Goal: Check status: Check status

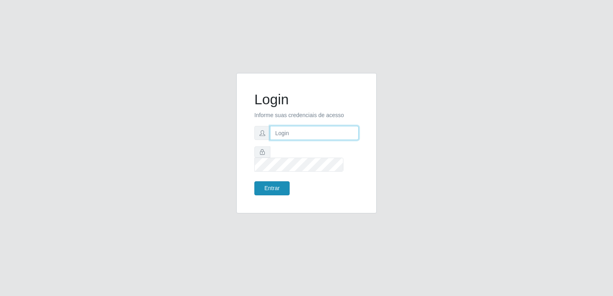
type input "thiagoquirino@bemais"
click at [281, 182] on button "Entrar" at bounding box center [271, 188] width 35 height 14
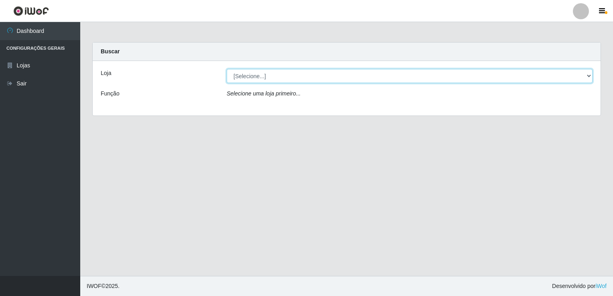
click at [281, 71] on select "[Selecione...] Bemais Supermercados - [GEOGRAPHIC_DATA]" at bounding box center [410, 76] width 366 height 14
select select "250"
click at [227, 69] on select "[Selecione...] Bemais Supermercados - [GEOGRAPHIC_DATA]" at bounding box center [410, 76] width 366 height 14
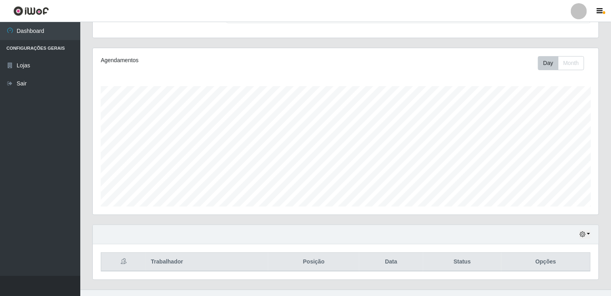
scroll to position [92, 0]
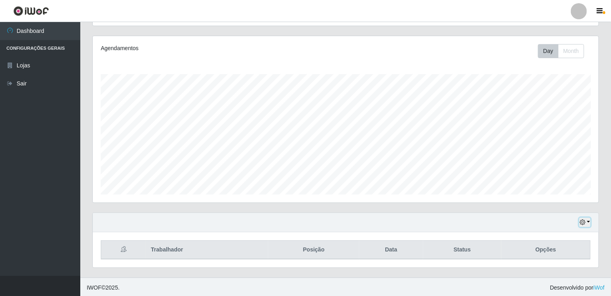
click at [585, 222] on icon "button" at bounding box center [583, 223] width 6 height 6
click at [571, 207] on button "Não encerrados" at bounding box center [558, 209] width 63 height 16
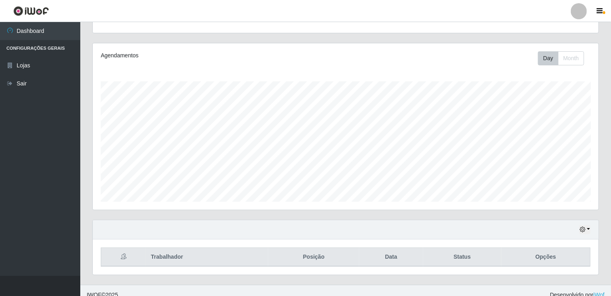
scroll to position [92, 0]
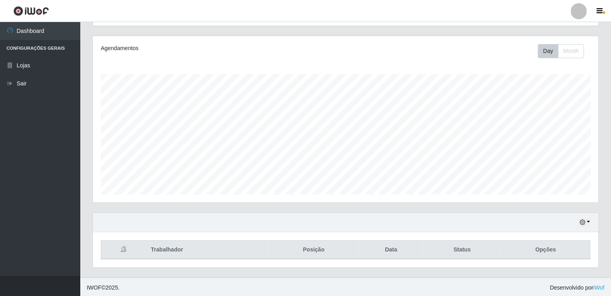
click at [592, 219] on div "Hoje 1 dia 3 dias 1 Semana Não encerrados" at bounding box center [346, 222] width 506 height 19
click at [586, 221] on button "button" at bounding box center [584, 222] width 11 height 9
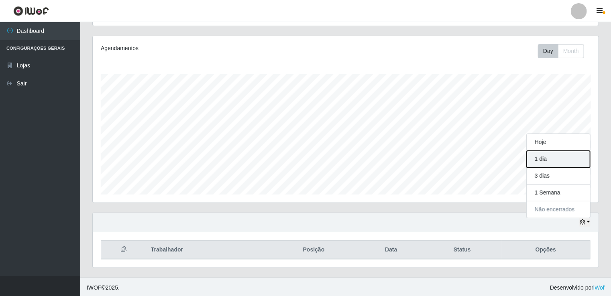
click at [563, 157] on button "1 dia" at bounding box center [558, 159] width 63 height 17
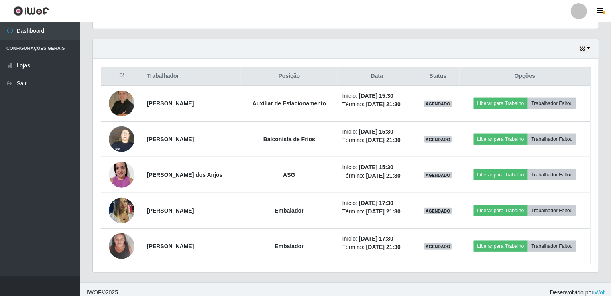
scroll to position [270, 0]
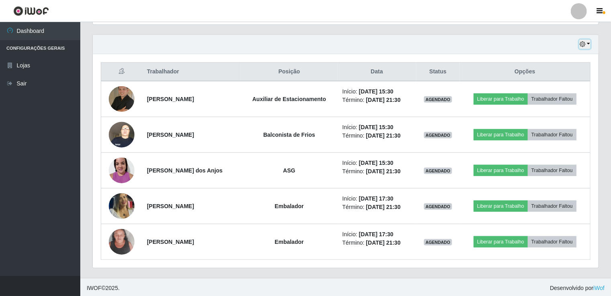
click at [584, 47] on button "button" at bounding box center [584, 44] width 11 height 9
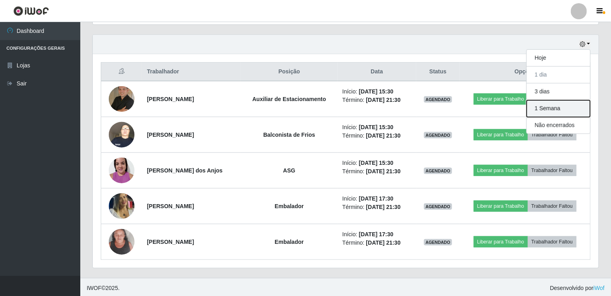
click at [572, 110] on button "1 Semana" at bounding box center [558, 108] width 63 height 17
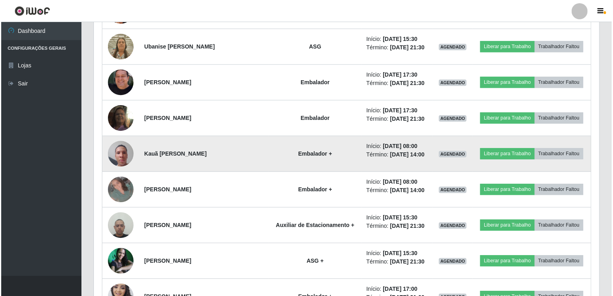
scroll to position [1113, 0]
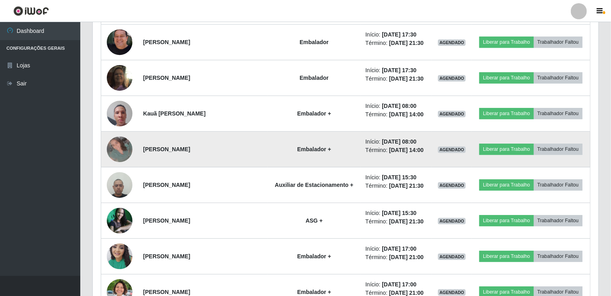
click at [116, 146] on img at bounding box center [120, 149] width 26 height 26
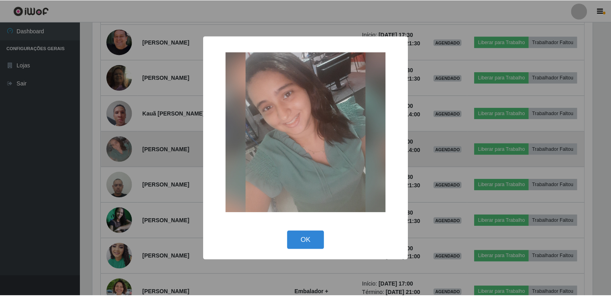
scroll to position [167, 502]
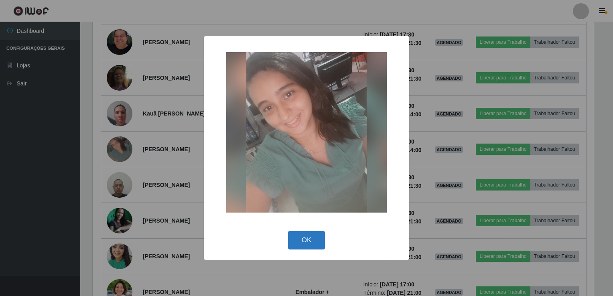
click at [315, 240] on button "OK" at bounding box center [306, 240] width 37 height 19
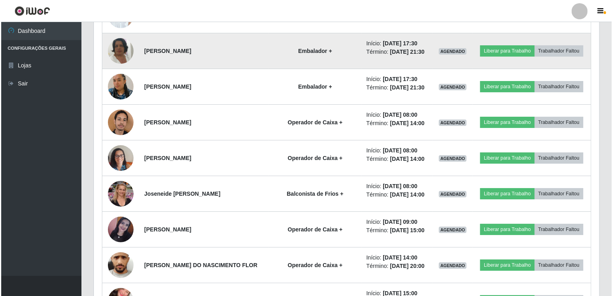
scroll to position [1394, 0]
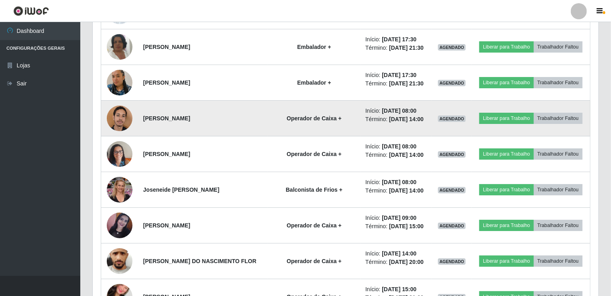
click at [118, 111] on img at bounding box center [120, 118] width 26 height 34
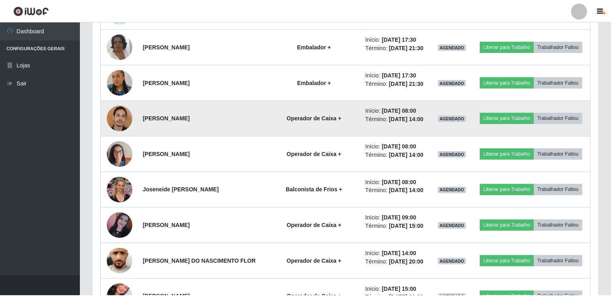
scroll to position [167, 502]
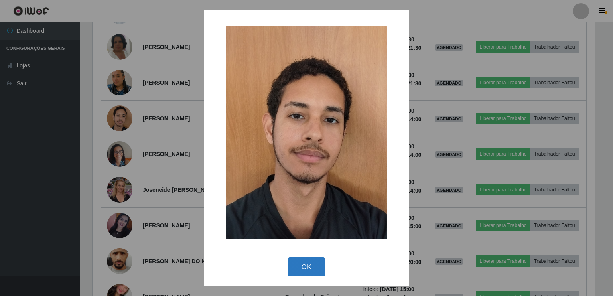
click at [301, 267] on button "OK" at bounding box center [306, 267] width 37 height 19
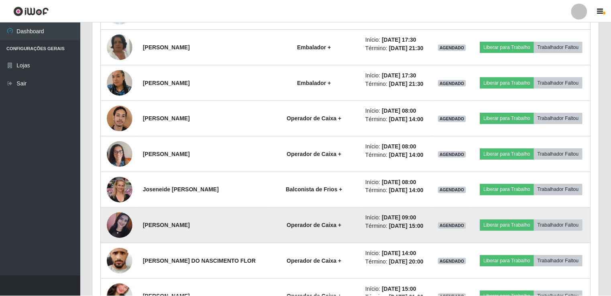
scroll to position [167, 506]
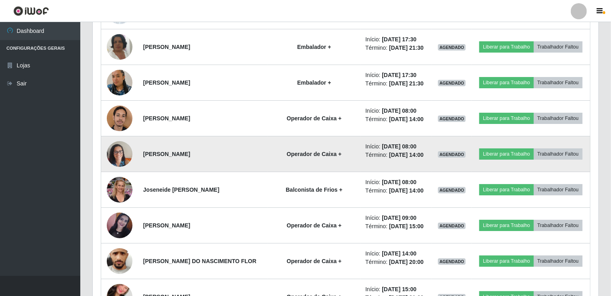
click at [112, 143] on img at bounding box center [120, 154] width 26 height 34
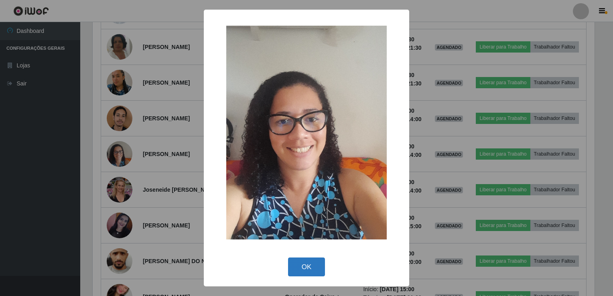
click at [308, 267] on button "OK" at bounding box center [306, 267] width 37 height 19
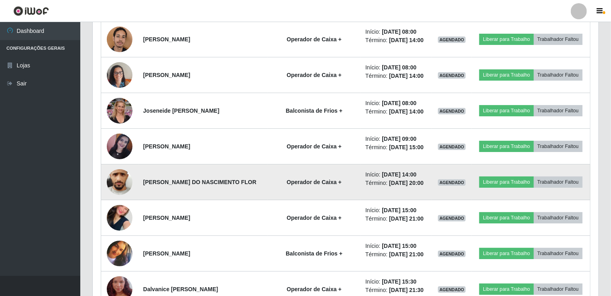
scroll to position [1474, 0]
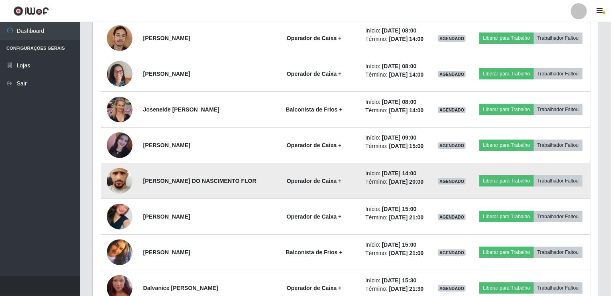
click at [126, 181] on img at bounding box center [120, 181] width 26 height 57
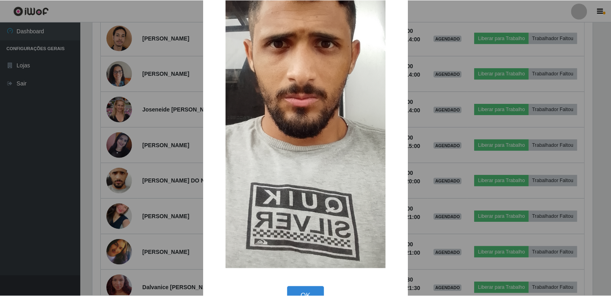
scroll to position [120, 0]
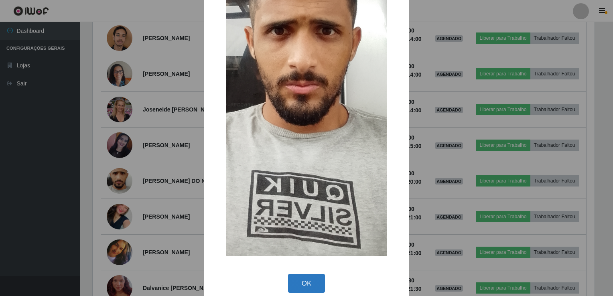
click at [311, 283] on button "OK" at bounding box center [306, 283] width 37 height 19
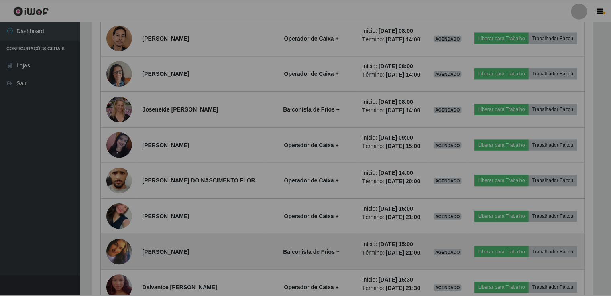
scroll to position [0, 0]
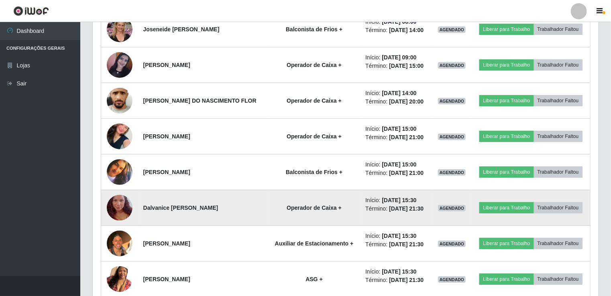
click at [126, 200] on img at bounding box center [120, 208] width 26 height 46
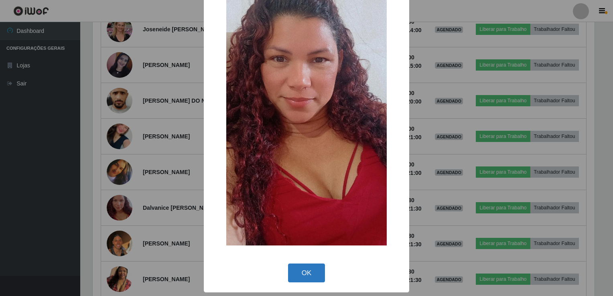
click at [317, 277] on button "OK" at bounding box center [306, 273] width 37 height 19
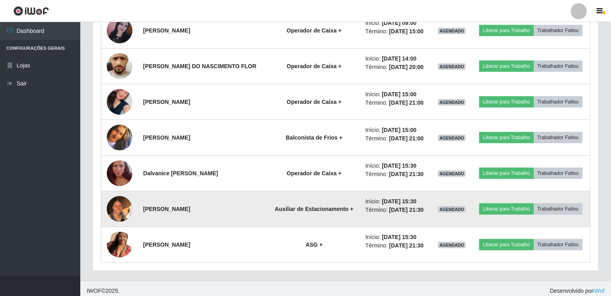
click at [118, 209] on img at bounding box center [120, 209] width 26 height 34
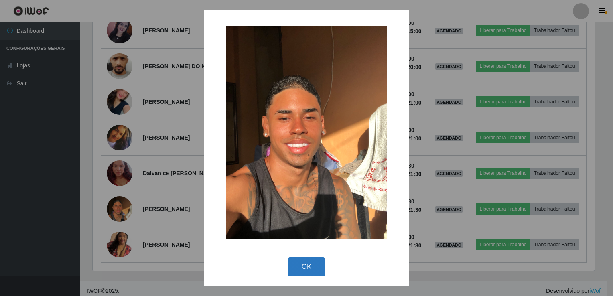
click at [307, 270] on button "OK" at bounding box center [306, 267] width 37 height 19
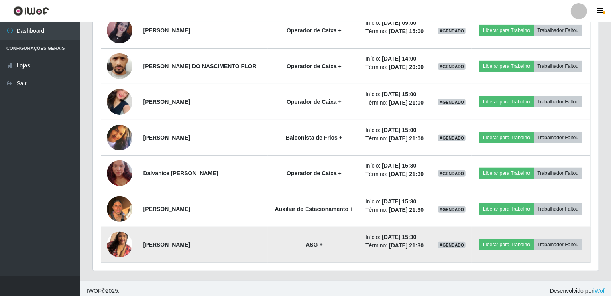
click at [118, 238] on img at bounding box center [120, 245] width 26 height 46
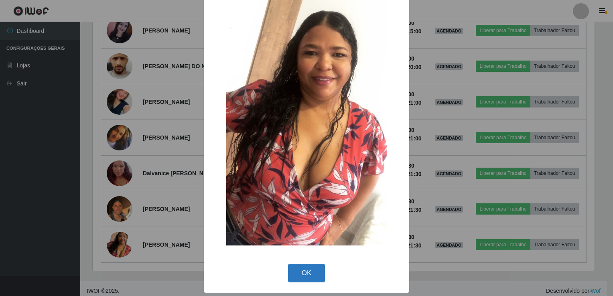
click at [310, 272] on button "OK" at bounding box center [306, 273] width 37 height 19
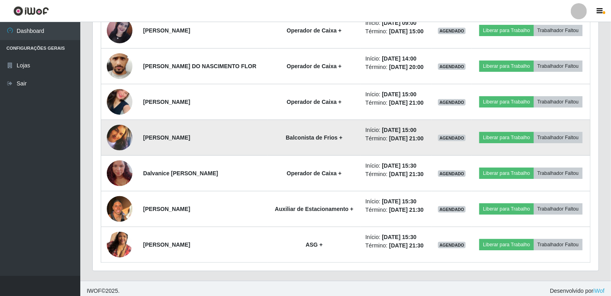
click at [121, 131] on img at bounding box center [120, 138] width 26 height 26
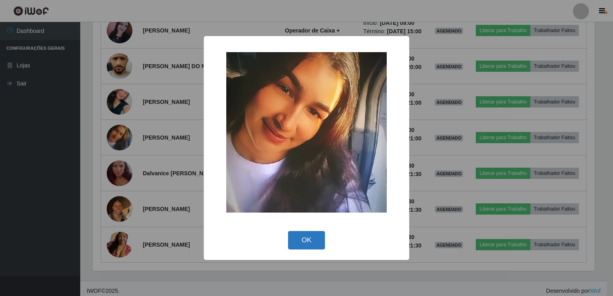
click at [301, 238] on button "OK" at bounding box center [306, 240] width 37 height 19
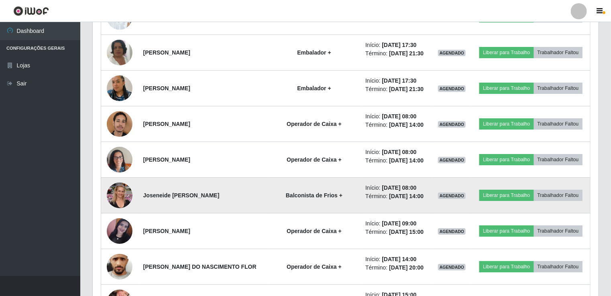
click at [120, 189] on img at bounding box center [120, 195] width 26 height 30
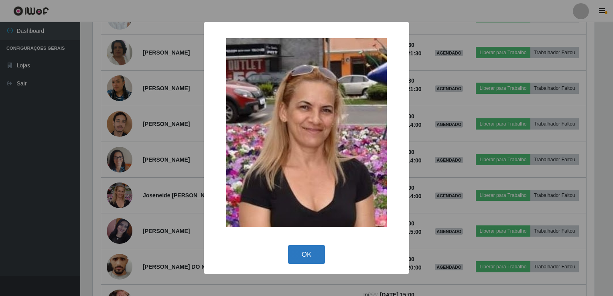
click at [305, 253] on button "OK" at bounding box center [306, 254] width 37 height 19
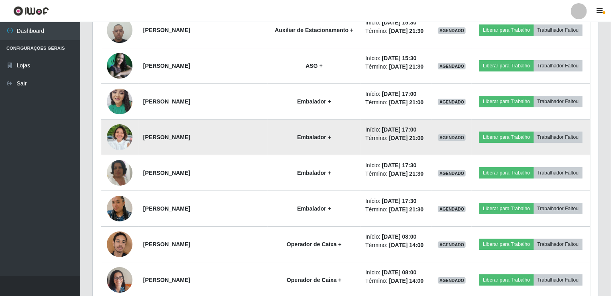
click at [126, 132] on img at bounding box center [120, 137] width 26 height 35
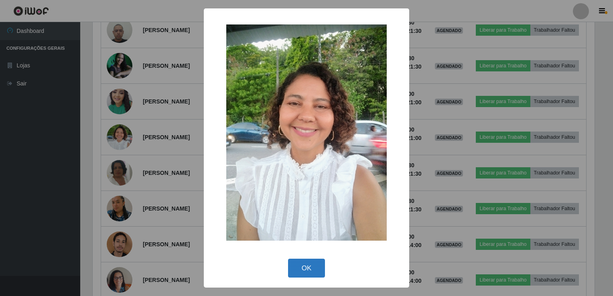
click at [306, 267] on button "OK" at bounding box center [306, 268] width 37 height 19
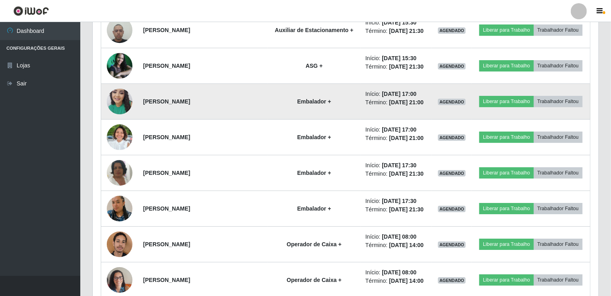
click at [125, 99] on img at bounding box center [120, 101] width 26 height 34
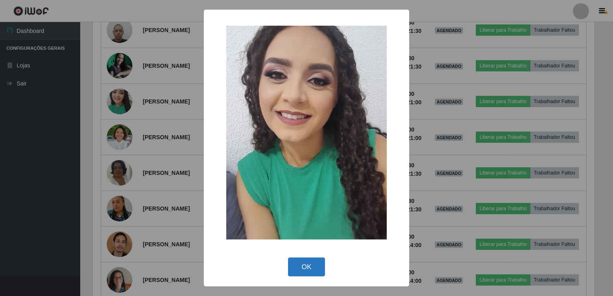
click at [301, 270] on button "OK" at bounding box center [306, 267] width 37 height 19
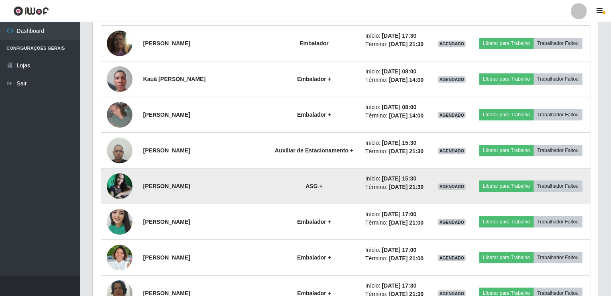
click at [125, 177] on img at bounding box center [120, 186] width 26 height 26
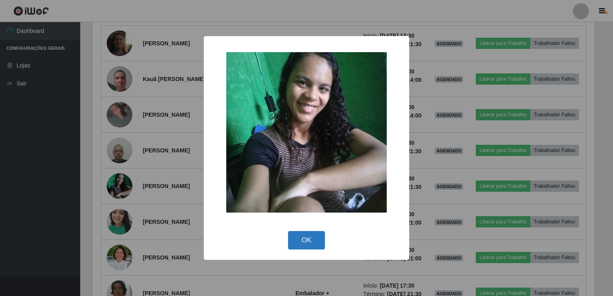
click at [305, 248] on button "OK" at bounding box center [306, 240] width 37 height 19
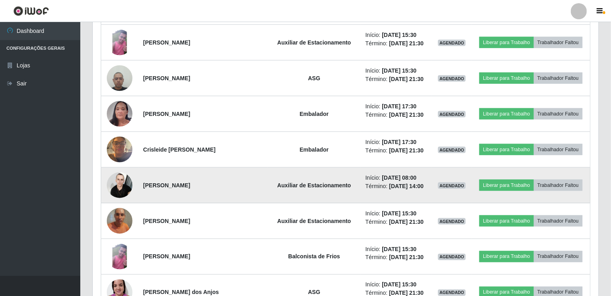
click at [117, 181] on img at bounding box center [120, 185] width 26 height 34
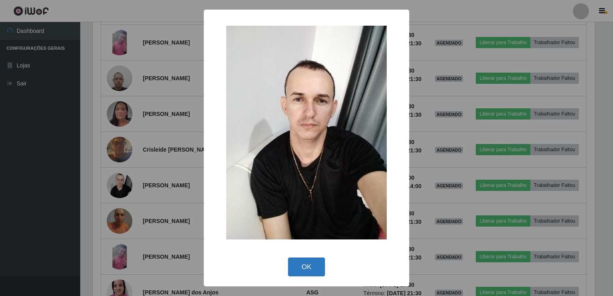
click at [301, 268] on button "OK" at bounding box center [306, 267] width 37 height 19
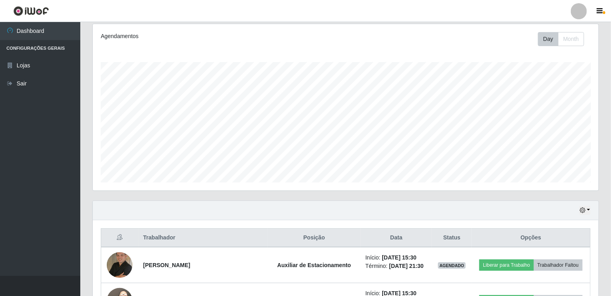
click at [591, 214] on div "Hoje 1 dia 3 dias 1 Semana Não encerrados" at bounding box center [346, 210] width 506 height 19
click at [587, 213] on button "button" at bounding box center [584, 210] width 11 height 9
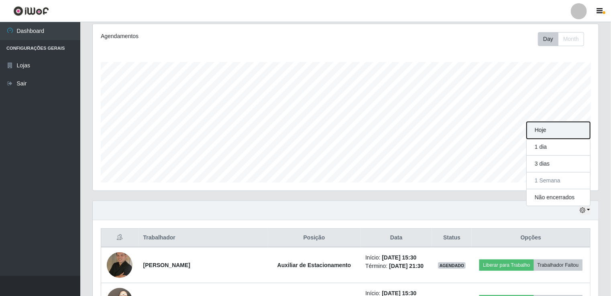
click at [570, 134] on button "Hoje" at bounding box center [558, 130] width 63 height 17
